Goal: Task Accomplishment & Management: Manage account settings

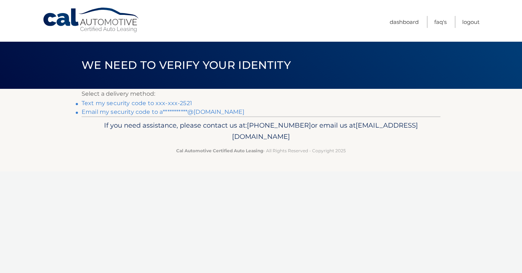
click at [124, 103] on link "Text my security code to xxx-xxx-2521" at bounding box center [137, 103] width 111 height 7
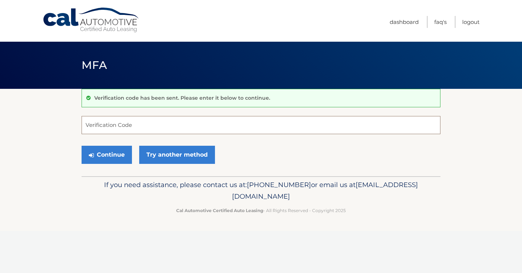
click at [111, 126] on input "Verification Code" at bounding box center [261, 125] width 359 height 18
type input "375831"
click at [103, 159] on button "Continue" at bounding box center [107, 155] width 50 height 18
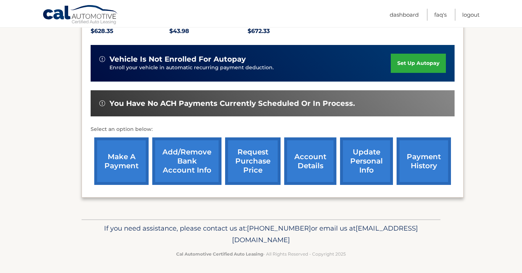
scroll to position [175, 0]
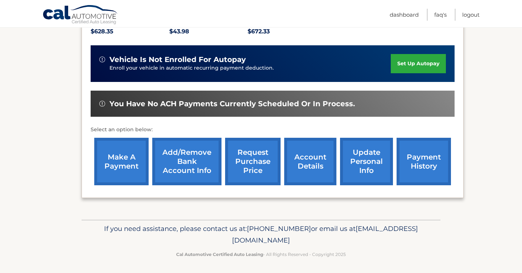
click at [120, 167] on link "make a payment" at bounding box center [121, 162] width 54 height 48
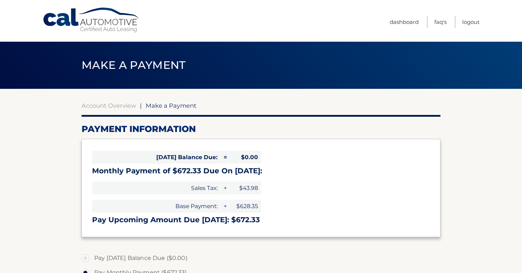
select select "NWYyYmI1YmMtZjZiOC00NDdmLWI0NWUtNDE1MzAxNTJjNjQz"
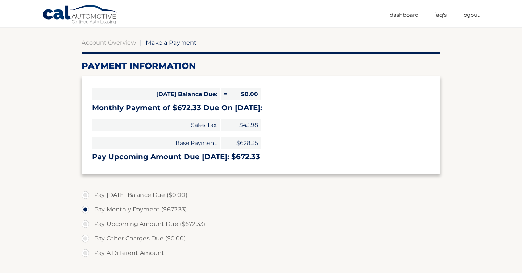
scroll to position [62, 0]
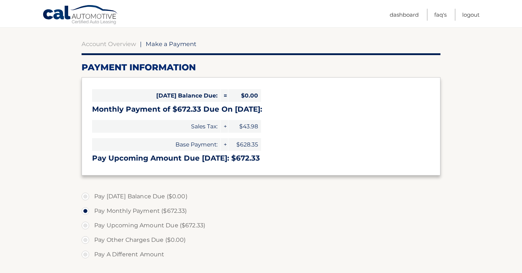
click at [251, 149] on span "$628.35" at bounding box center [245, 144] width 33 height 13
